Goal: Entertainment & Leisure: Consume media (video, audio)

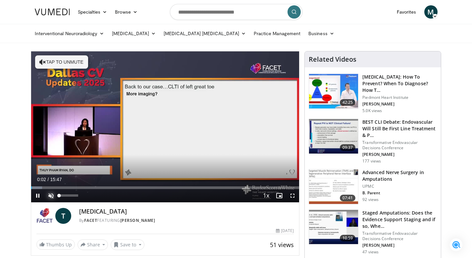
click at [49, 195] on span "Video Player" at bounding box center [50, 195] width 13 height 13
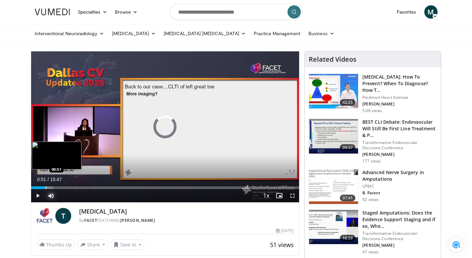
click at [46, 188] on div "Progress Bar" at bounding box center [46, 187] width 1 height 3
click at [58, 188] on div "Progress Bar" at bounding box center [58, 187] width 1 height 3
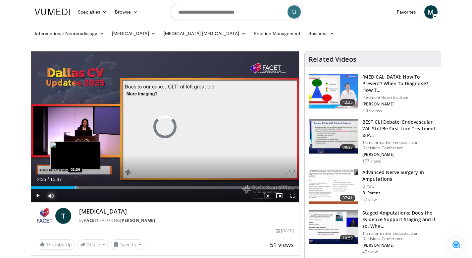
click at [76, 188] on div "Progress Bar" at bounding box center [76, 187] width 1 height 3
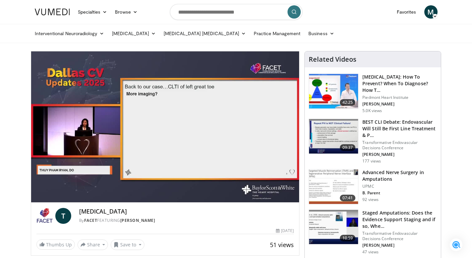
click at [84, 187] on video-js "**********" at bounding box center [165, 126] width 269 height 151
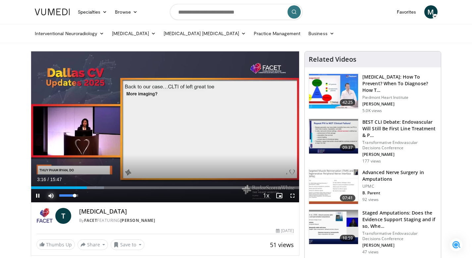
click at [51, 194] on span "Video Player" at bounding box center [50, 195] width 13 height 13
